Goal: Information Seeking & Learning: Learn about a topic

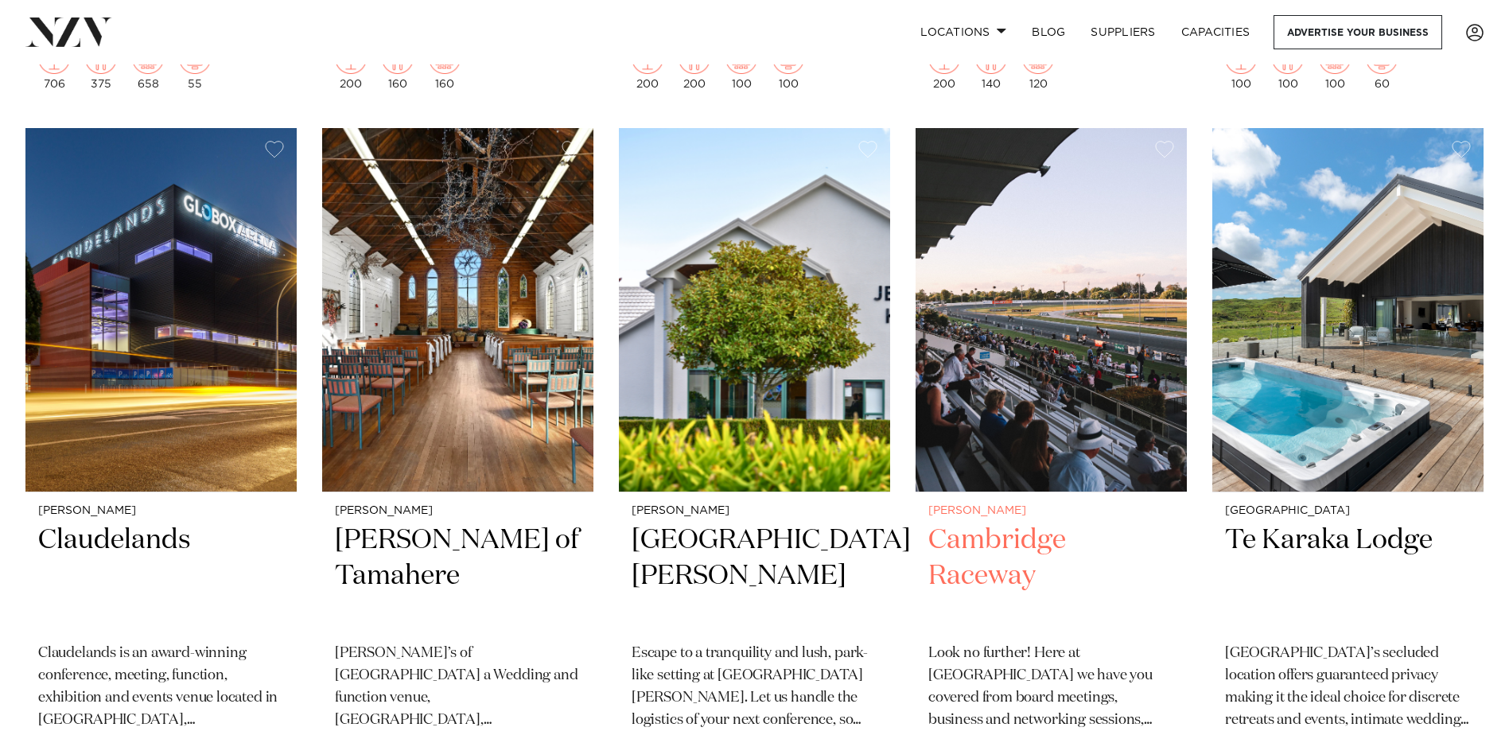
scroll to position [1034, 0]
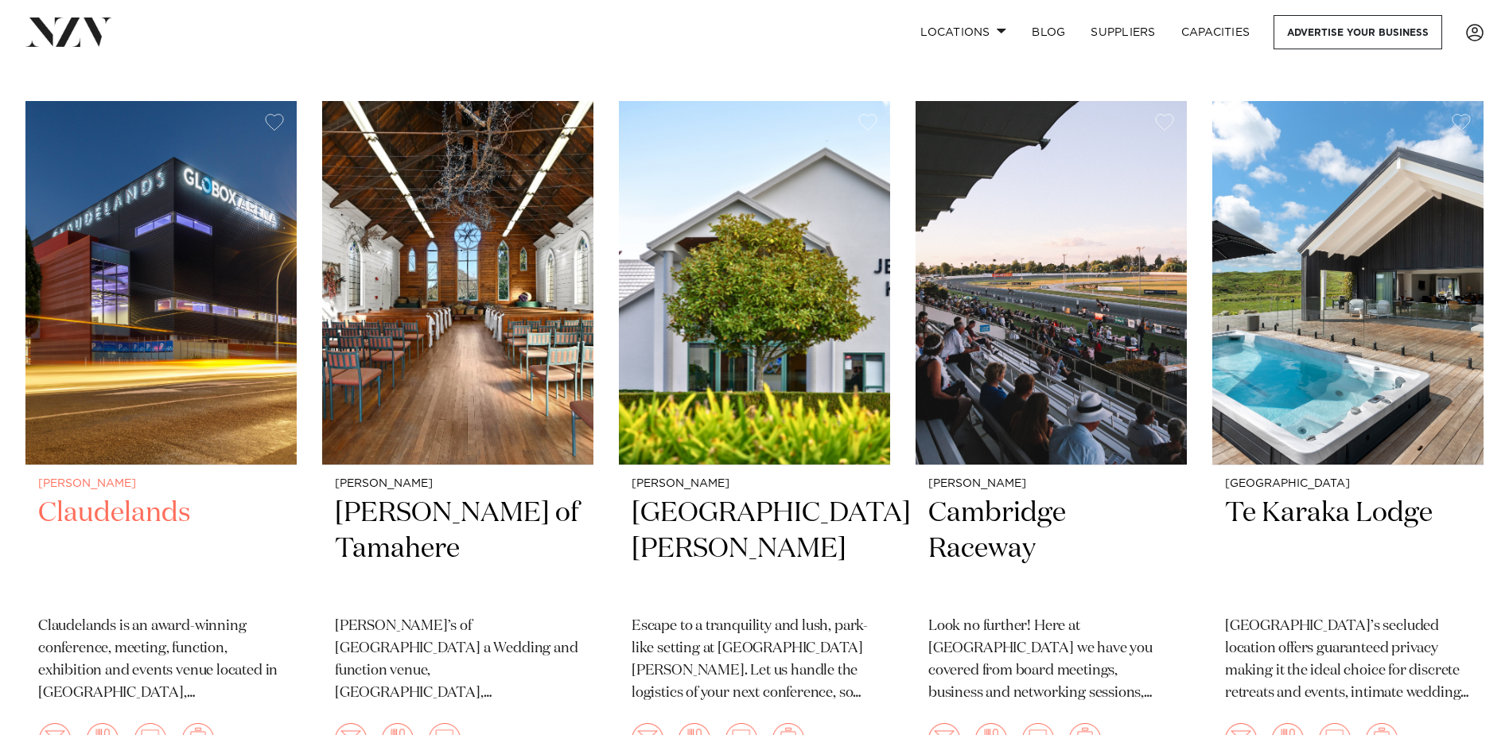
click at [149, 343] on img at bounding box center [160, 283] width 271 height 364
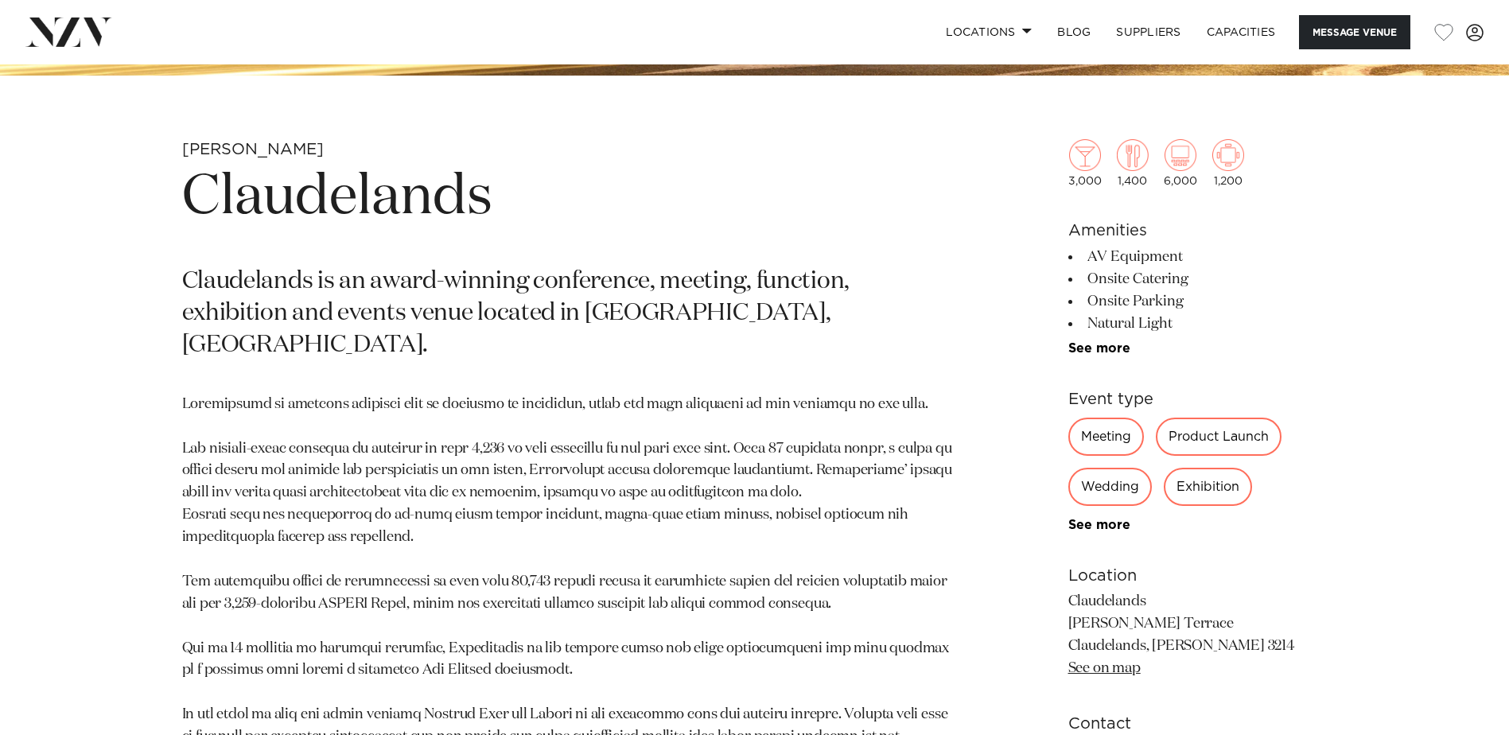
scroll to position [796, 0]
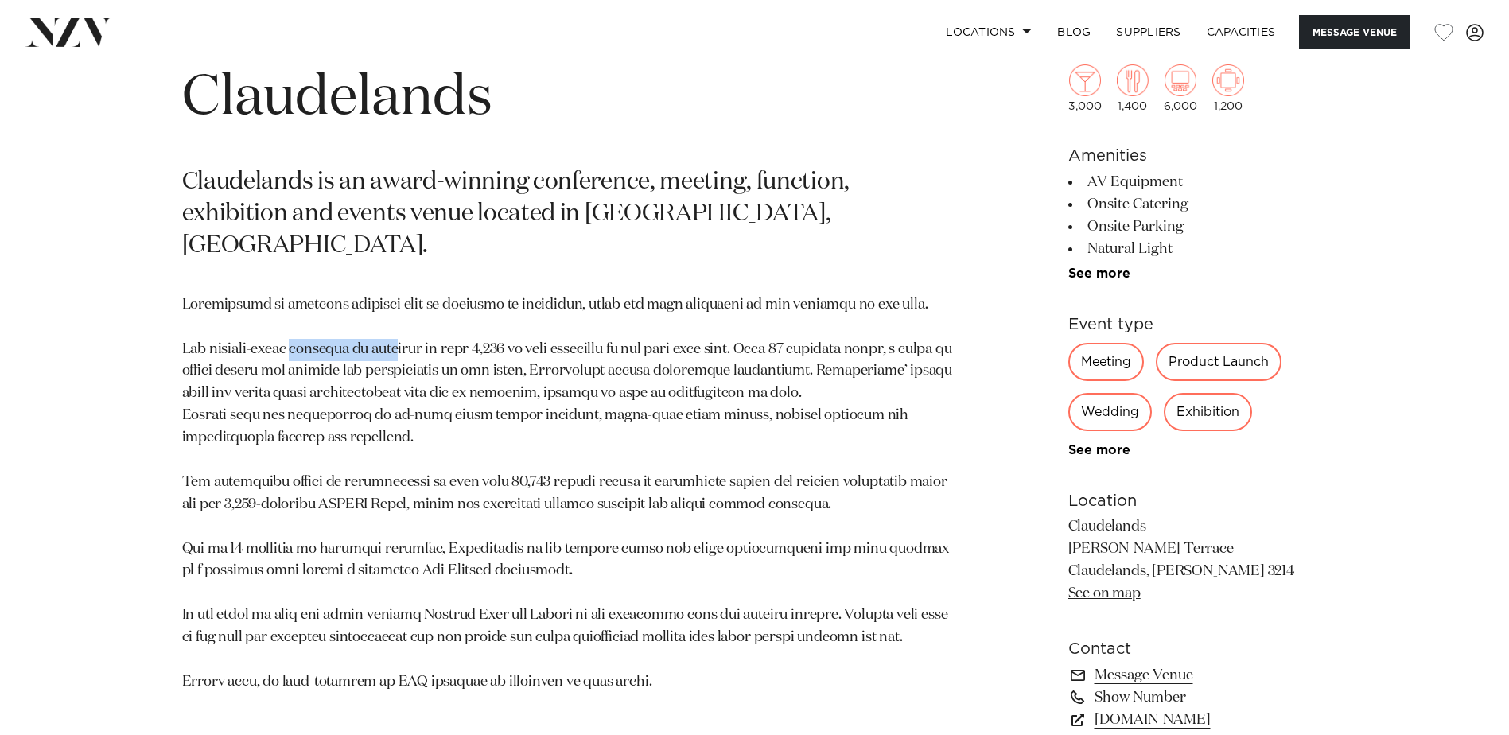
drag, startPoint x: 298, startPoint y: 323, endPoint x: 430, endPoint y: 320, distance: 131.3
click at [422, 320] on p at bounding box center [568, 493] width 773 height 399
drag, startPoint x: 625, startPoint y: 357, endPoint x: 403, endPoint y: 328, distance: 223.1
click at [403, 328] on p at bounding box center [568, 493] width 773 height 399
drag, startPoint x: 342, startPoint y: 320, endPoint x: 487, endPoint y: 327, distance: 145.0
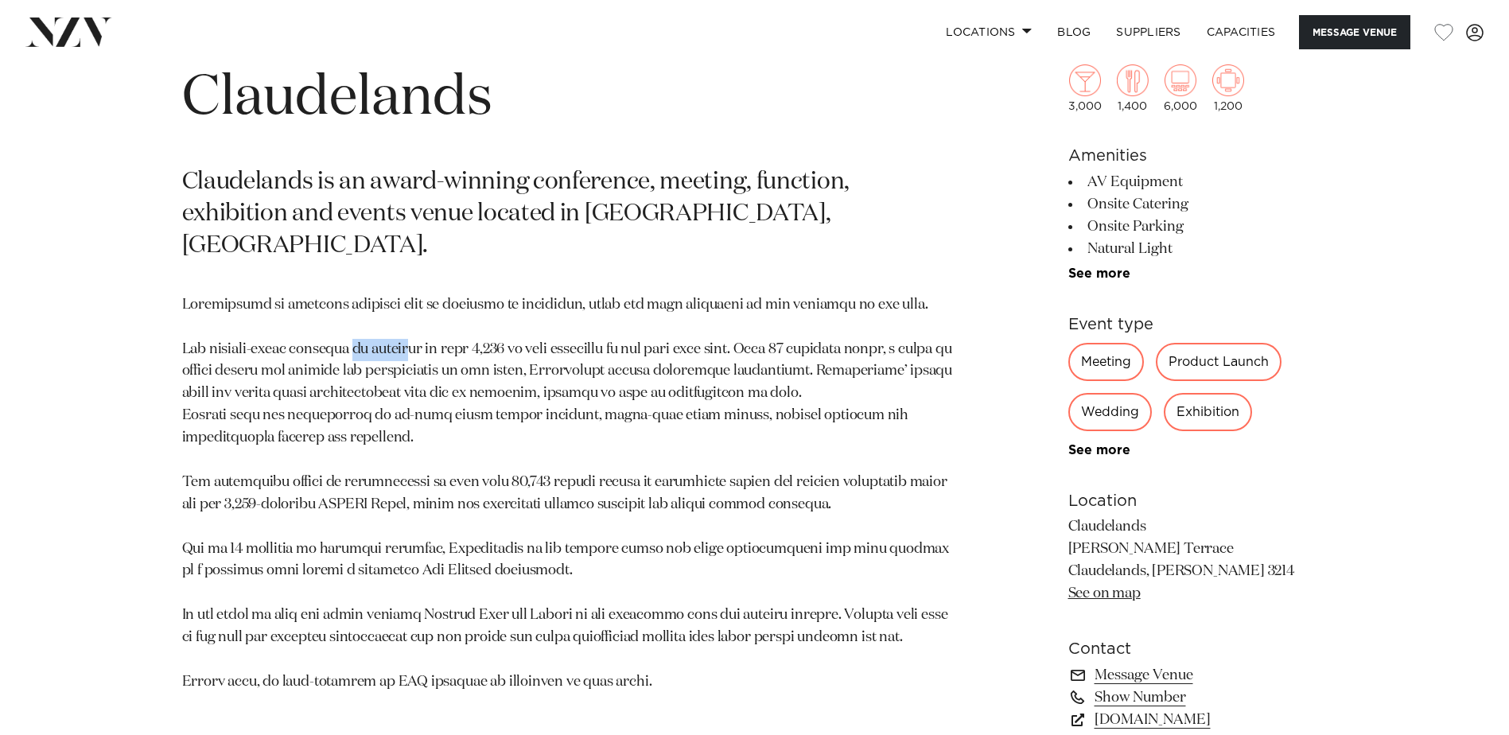
click at [479, 325] on p at bounding box center [568, 493] width 773 height 399
drag, startPoint x: 530, startPoint y: 349, endPoint x: 439, endPoint y: 323, distance: 94.4
click at [516, 349] on p at bounding box center [568, 493] width 773 height 399
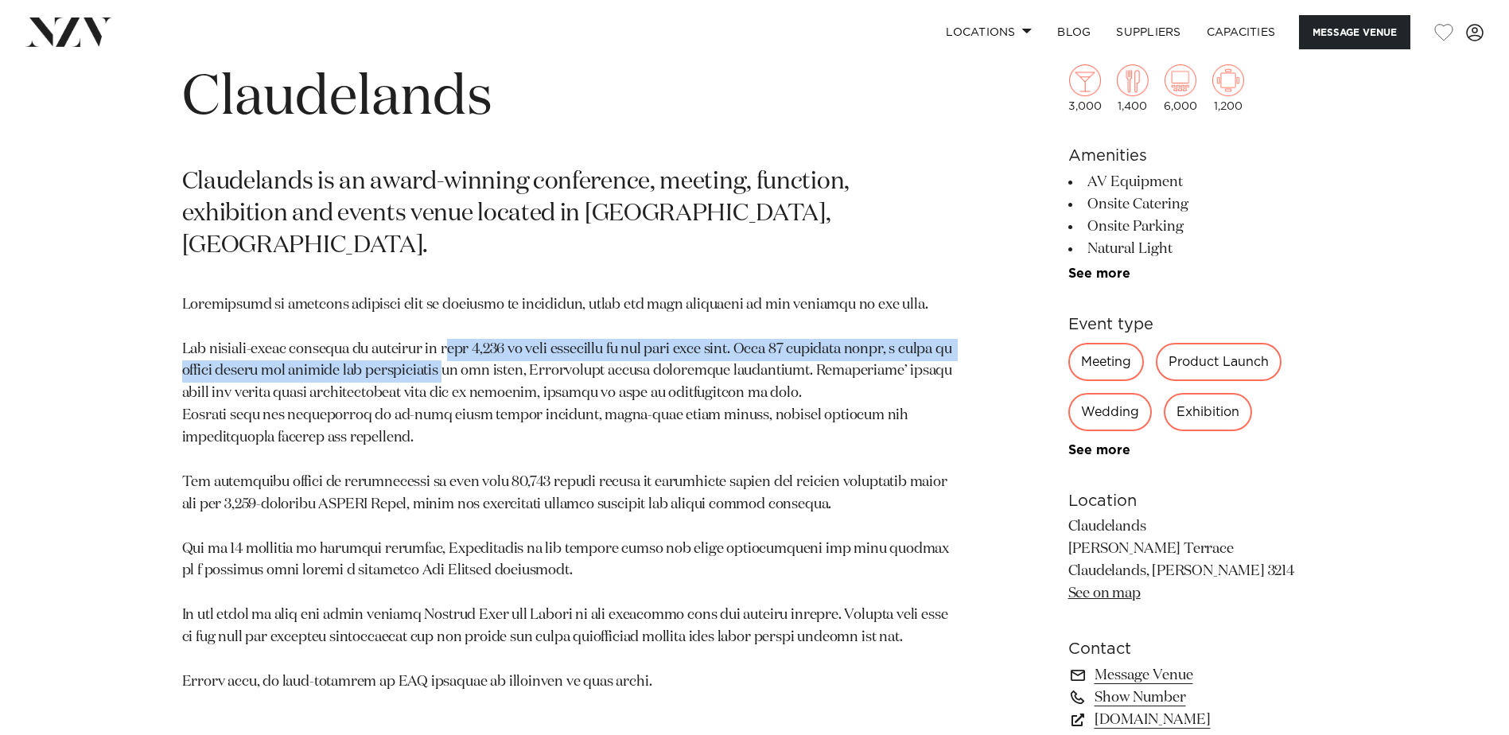
drag, startPoint x: 439, startPoint y: 323, endPoint x: 467, endPoint y: 333, distance: 29.4
click at [467, 333] on p at bounding box center [568, 493] width 773 height 399
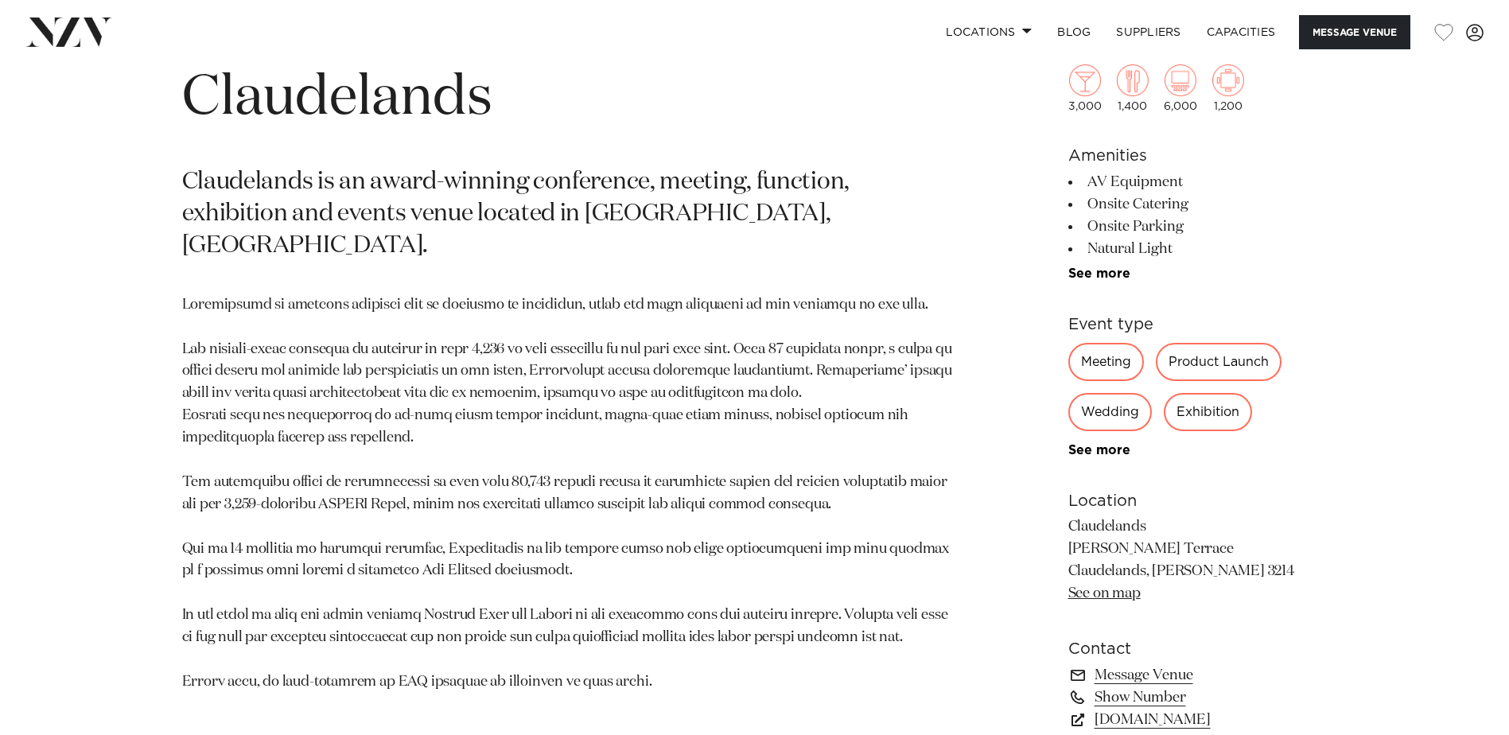
drag, startPoint x: 478, startPoint y: 358, endPoint x: 442, endPoint y: 337, distance: 42.0
click at [442, 337] on p at bounding box center [568, 493] width 773 height 399
drag, startPoint x: 442, startPoint y: 337, endPoint x: 473, endPoint y: 367, distance: 42.8
click at [473, 367] on p at bounding box center [568, 493] width 773 height 399
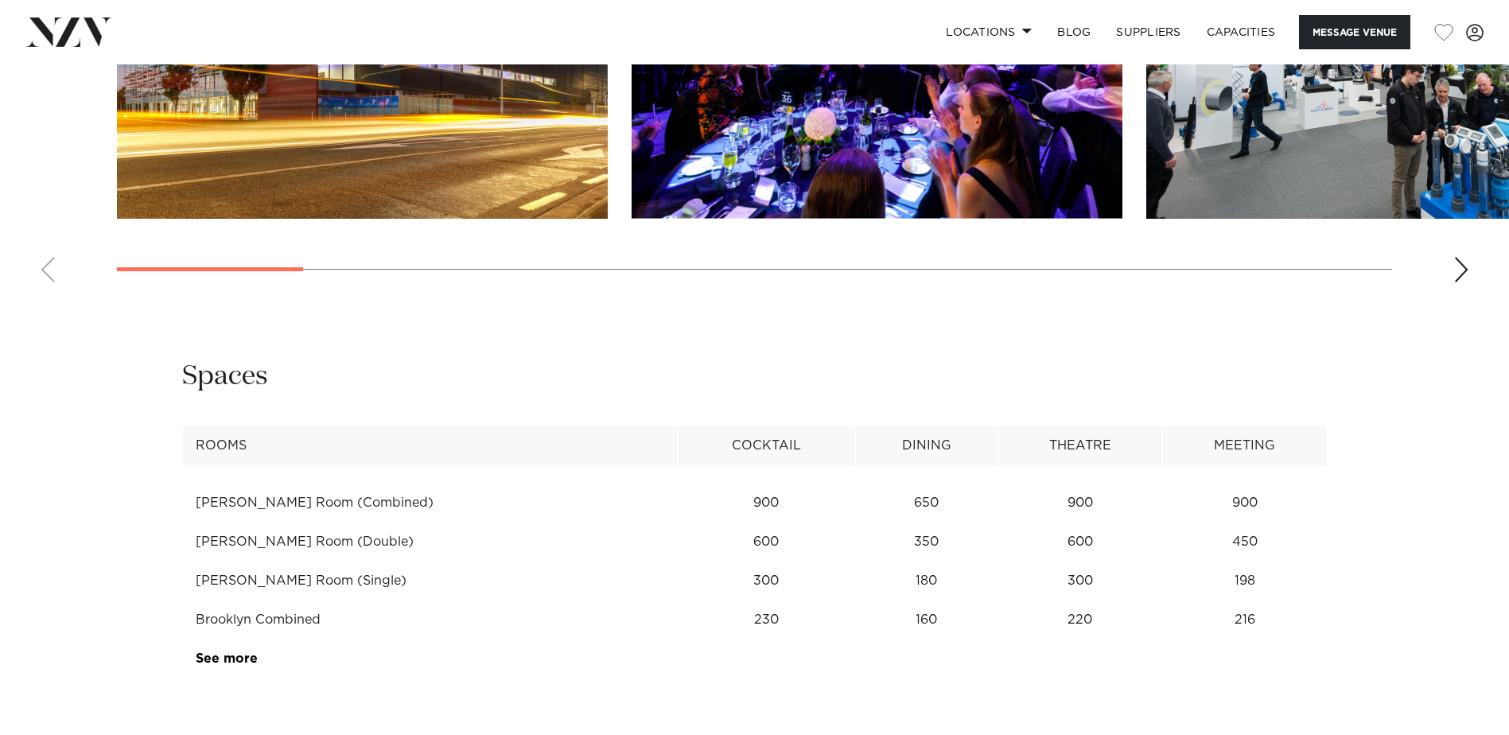
scroll to position [1909, 0]
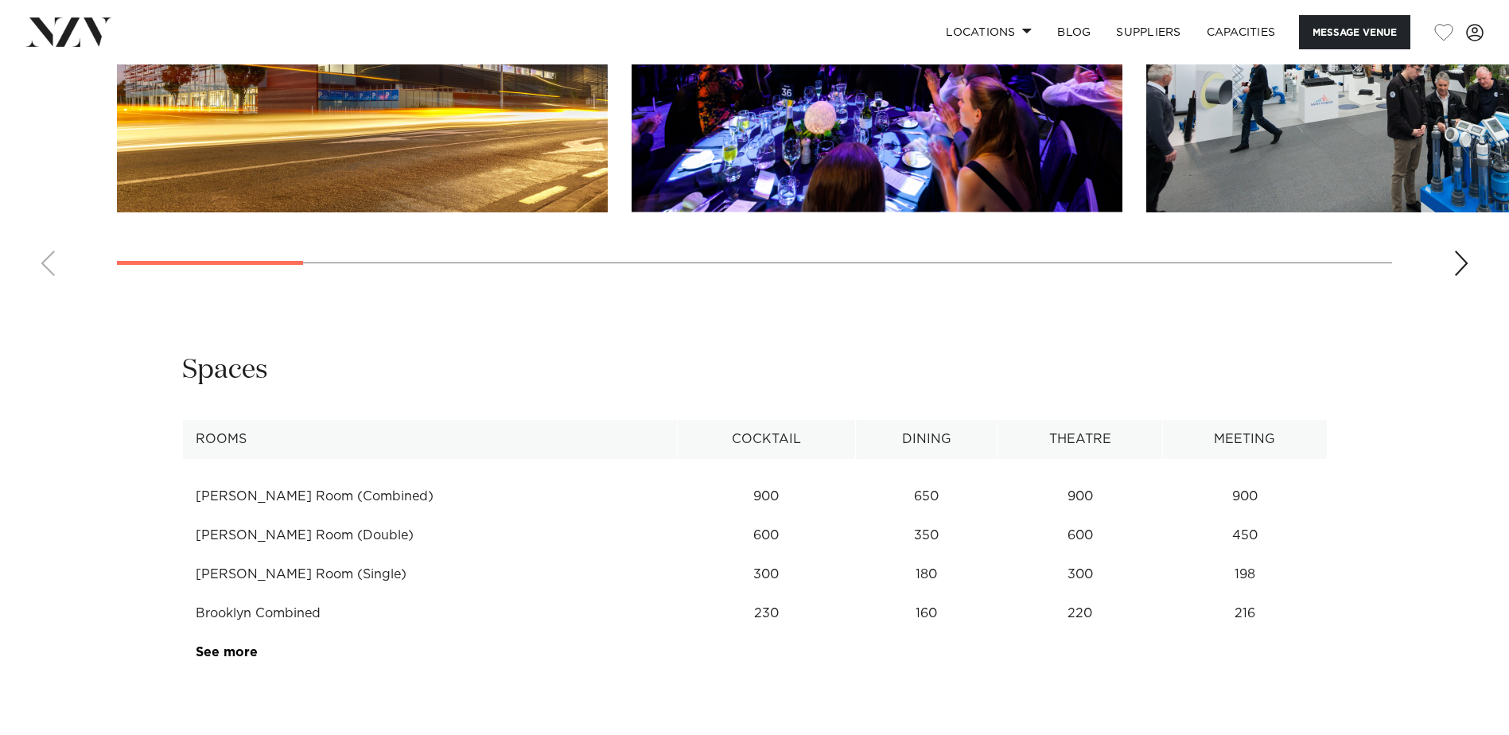
click at [519, 289] on swiper-container at bounding box center [754, 70] width 1509 height 437
click at [439, 277] on swiper-container at bounding box center [754, 70] width 1509 height 437
drag, startPoint x: 605, startPoint y: 319, endPoint x: 438, endPoint y: 297, distance: 169.3
drag, startPoint x: 586, startPoint y: 340, endPoint x: 571, endPoint y: 334, distance: 16.1
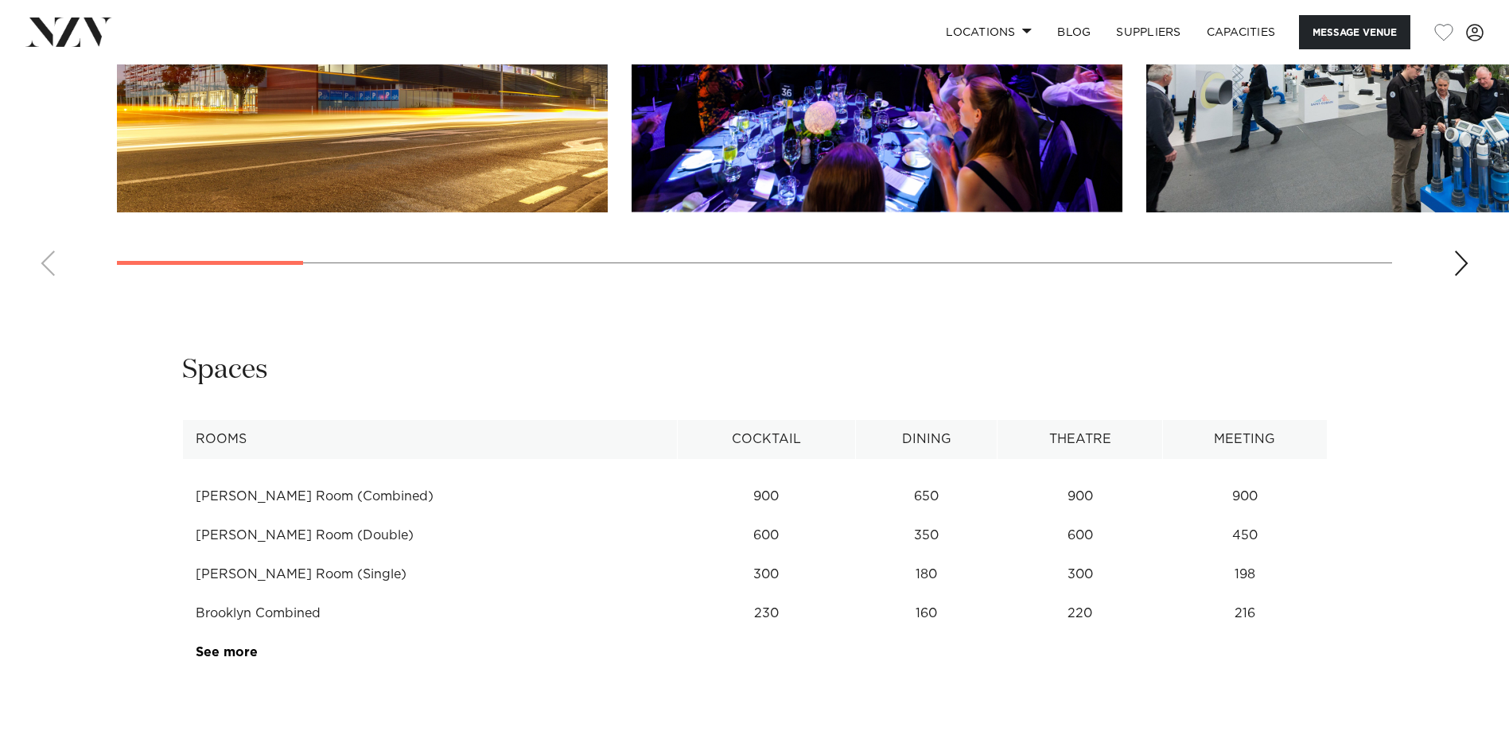
drag, startPoint x: 571, startPoint y: 334, endPoint x: 504, endPoint y: 318, distance: 68.7
drag, startPoint x: 444, startPoint y: 300, endPoint x: 477, endPoint y: 307, distance: 34.2
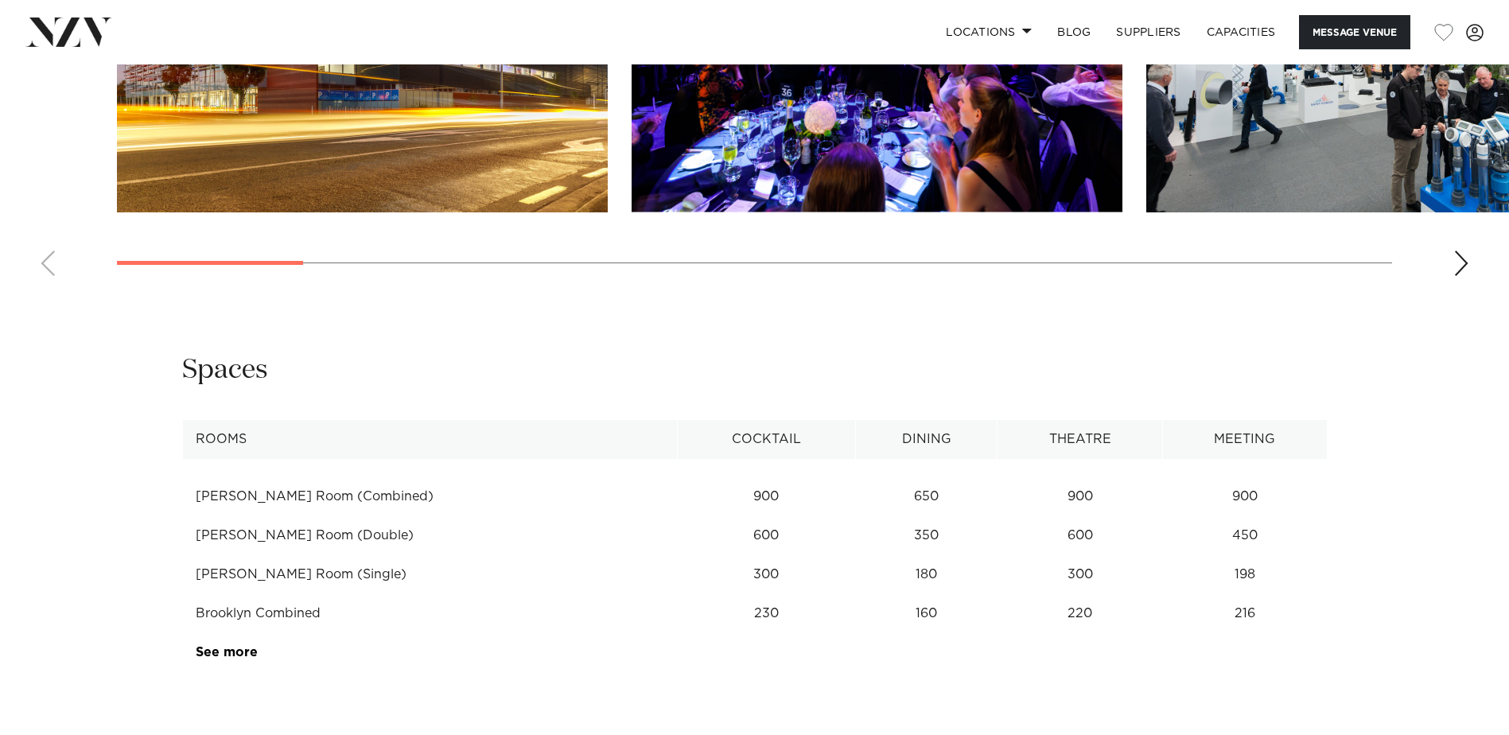
drag, startPoint x: 548, startPoint y: 336, endPoint x: 412, endPoint y: 307, distance: 139.0
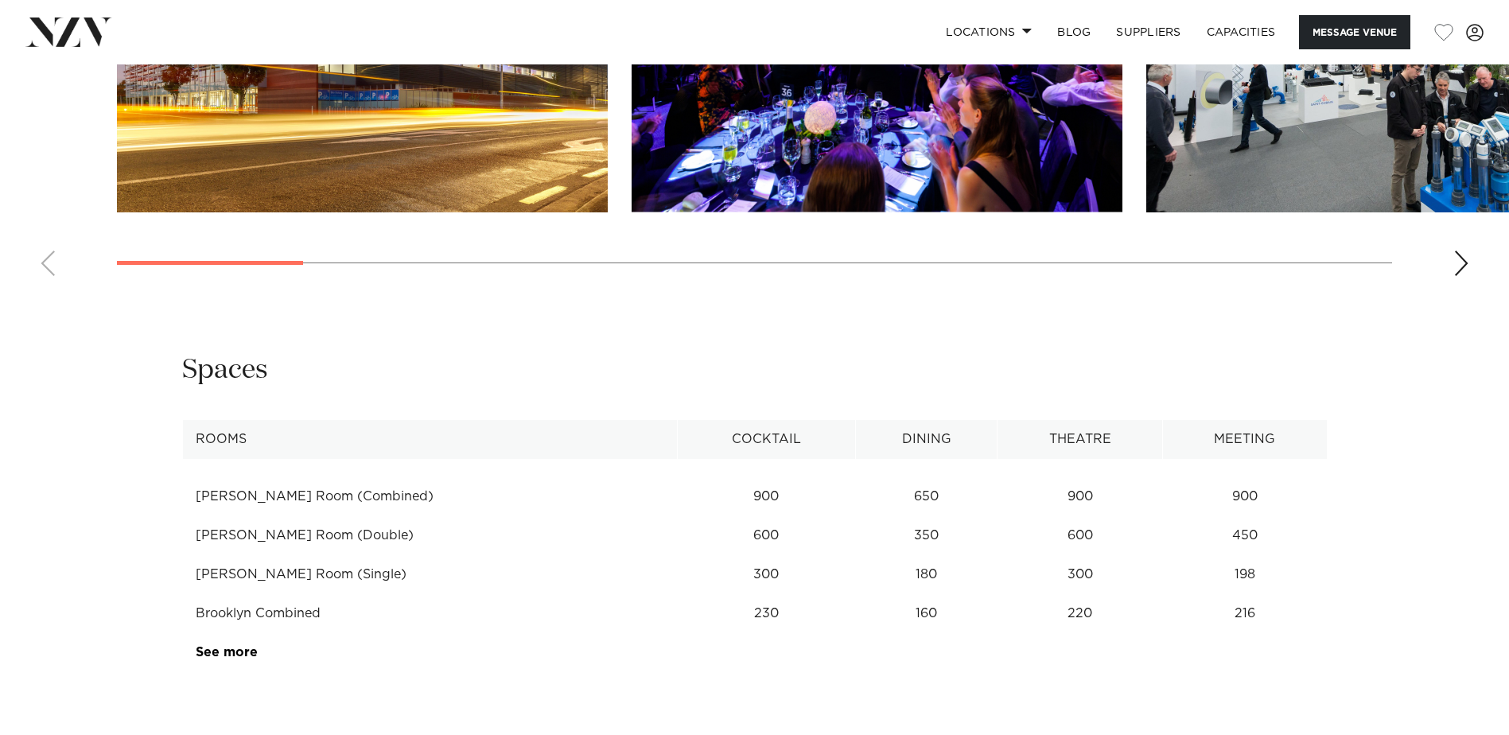
drag, startPoint x: 509, startPoint y: 336, endPoint x: 392, endPoint y: 305, distance: 121.0
drag, startPoint x: 482, startPoint y: 330, endPoint x: 413, endPoint y: 304, distance: 74.0
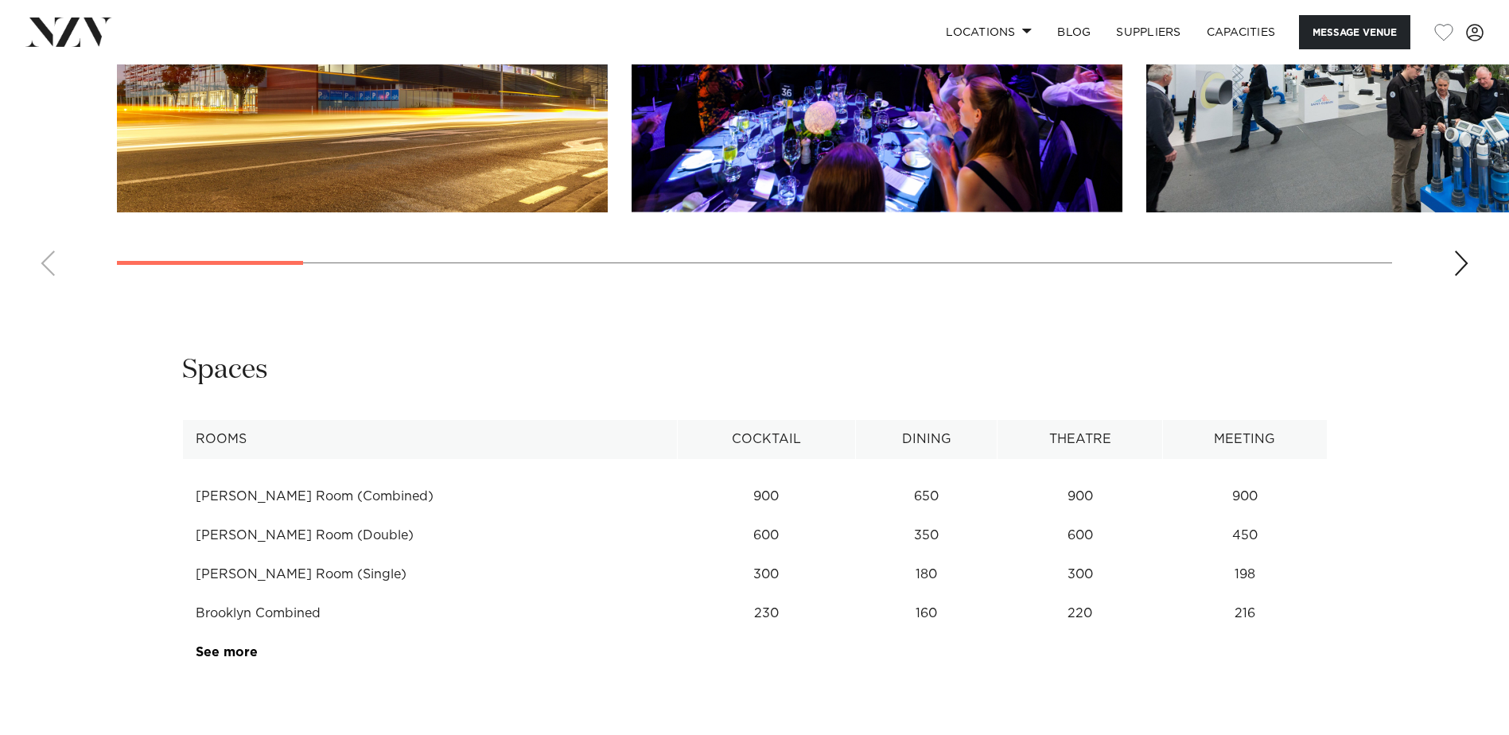
drag, startPoint x: 502, startPoint y: 329, endPoint x: 494, endPoint y: 329, distance: 8.0
drag, startPoint x: 494, startPoint y: 329, endPoint x: 443, endPoint y: 312, distance: 53.6
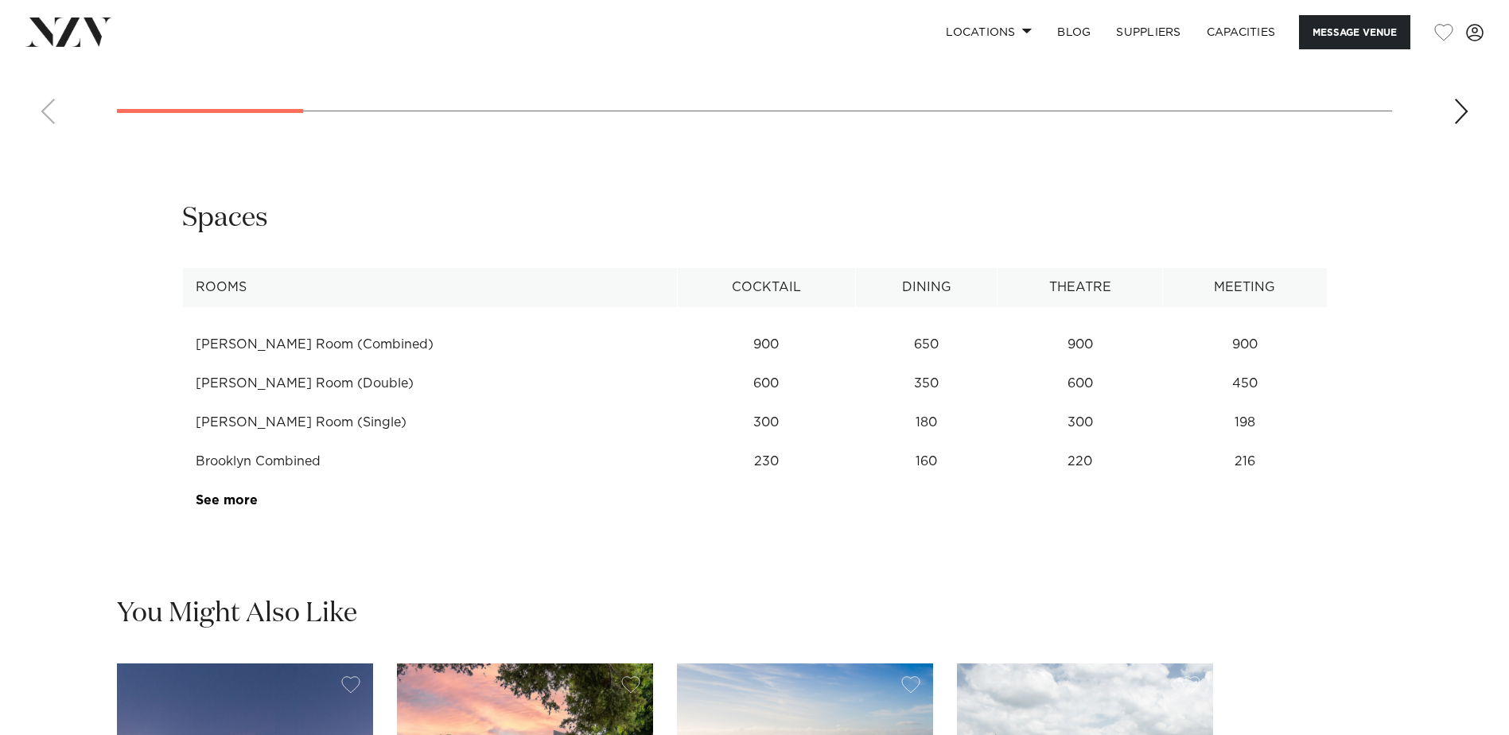
scroll to position [2069, 0]
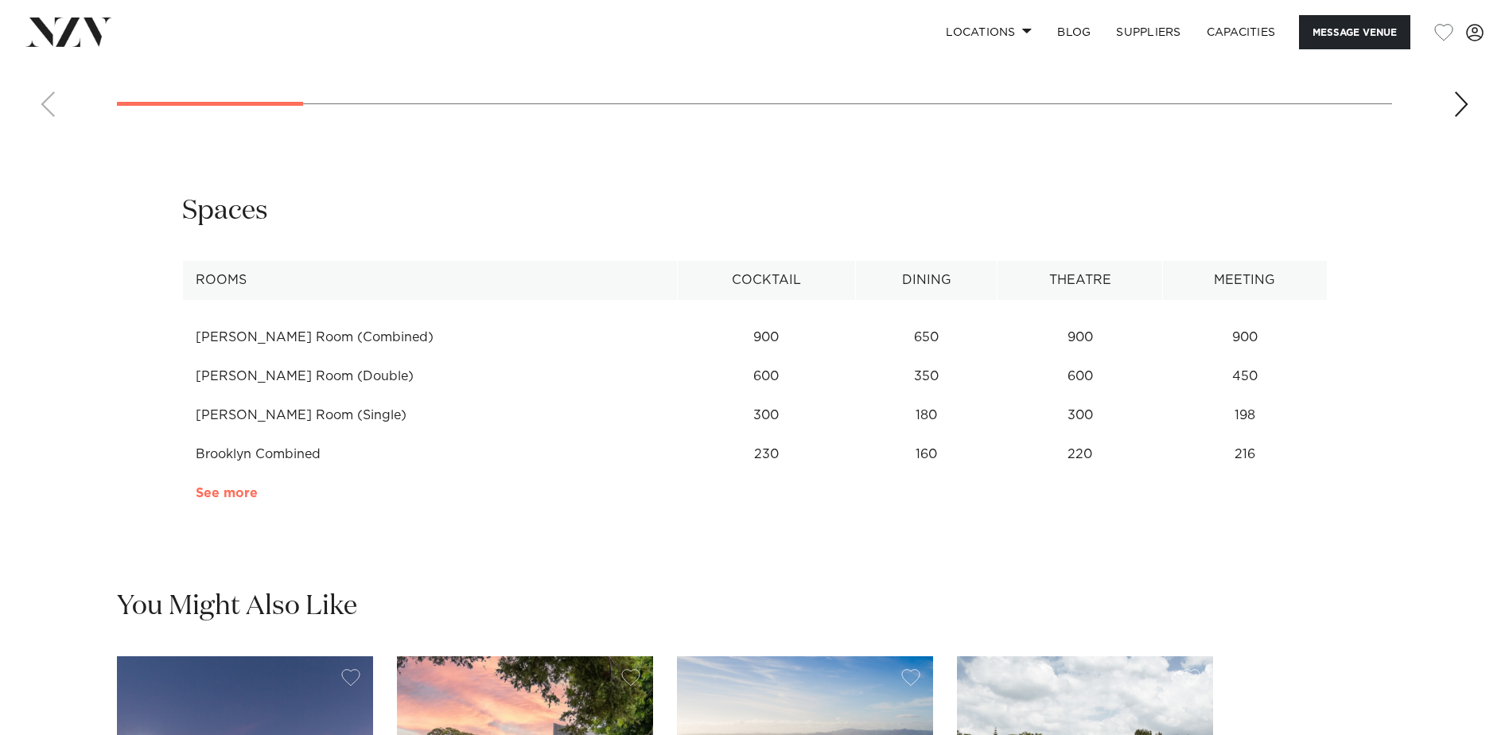
click at [232, 488] on link "See more" at bounding box center [258, 493] width 124 height 13
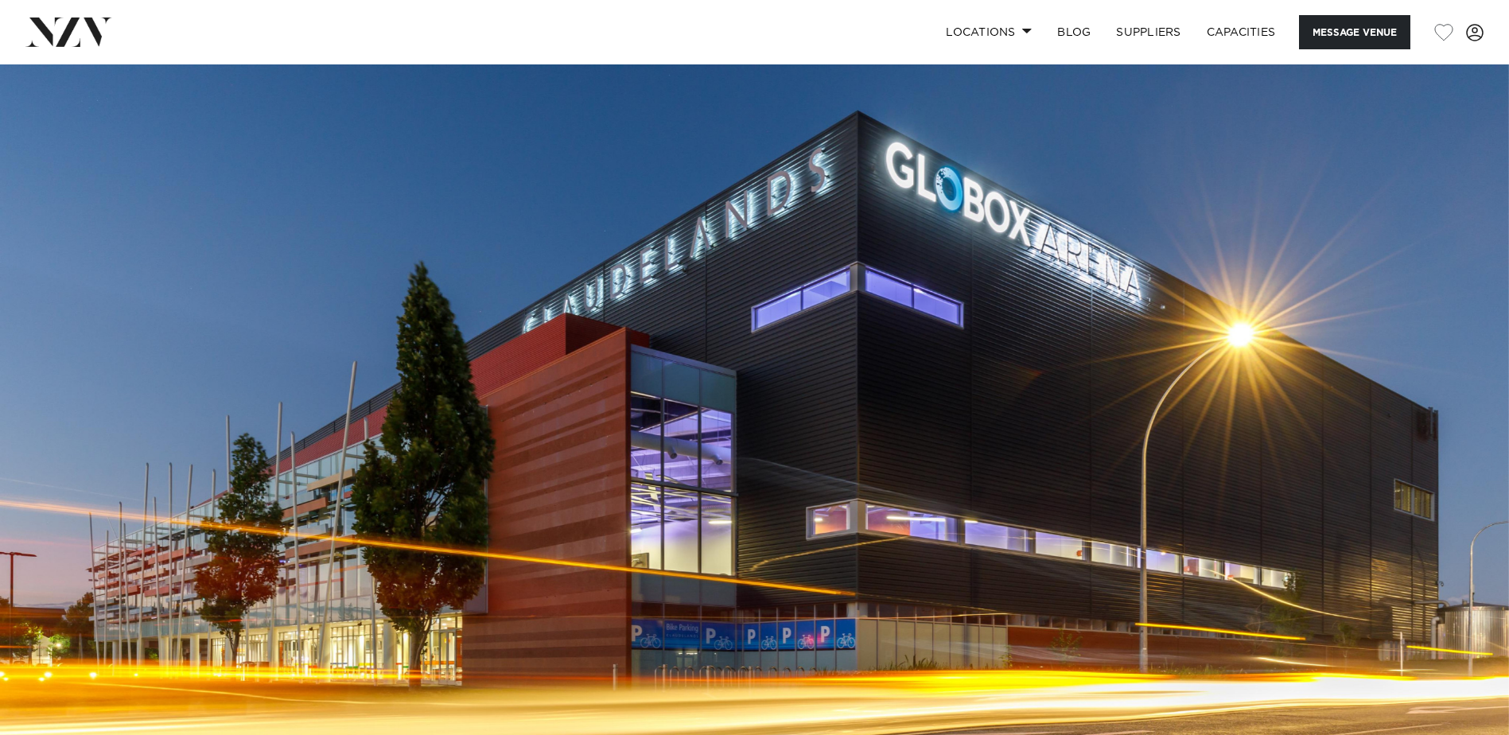
scroll to position [80, 0]
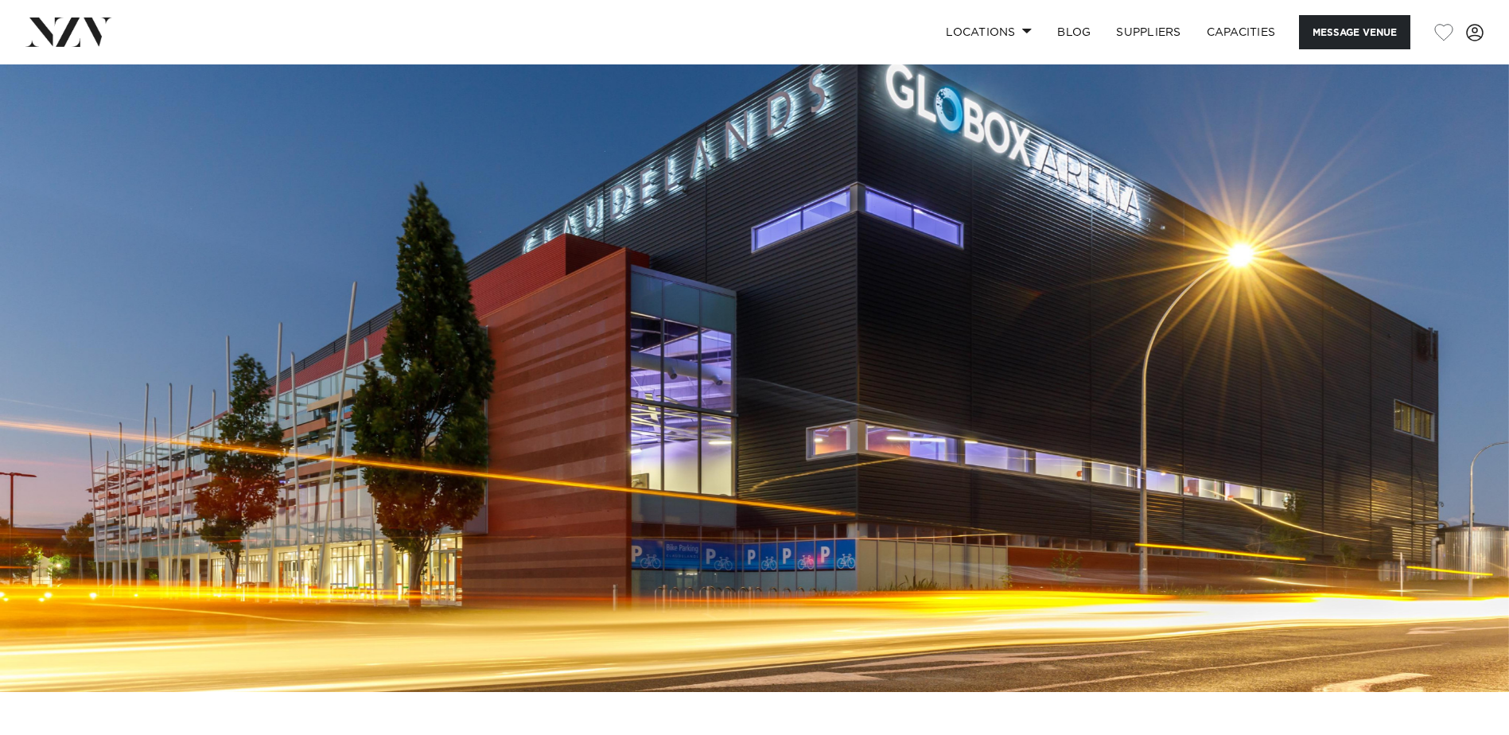
click at [585, 146] on img at bounding box center [754, 338] width 1509 height 707
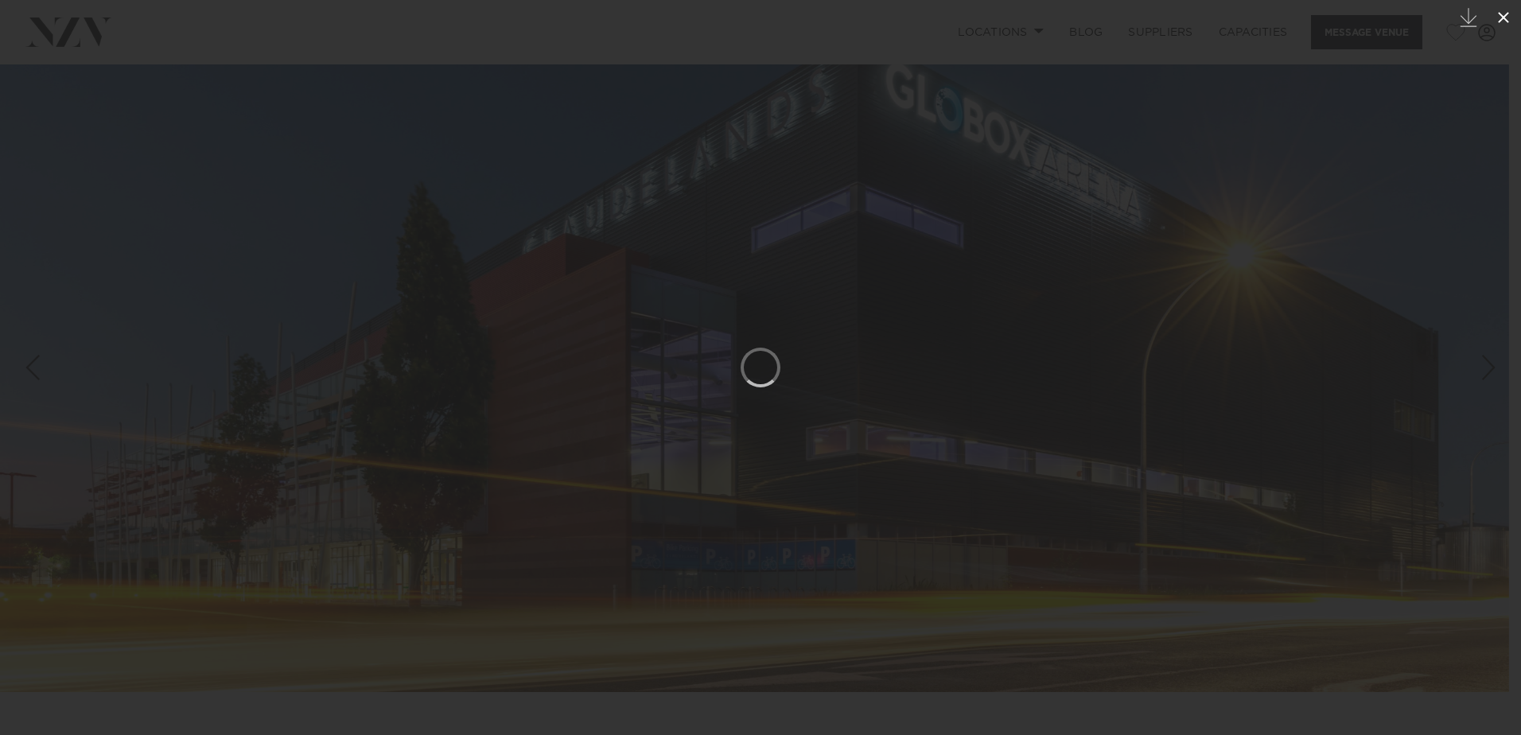
click at [1506, 14] on icon at bounding box center [1503, 17] width 19 height 19
